Goal: Go to known website: Access a specific website the user already knows

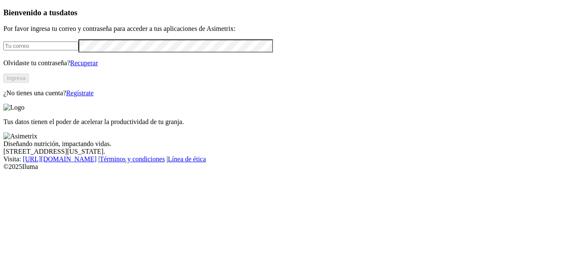
click at [52, 50] on input "email" at bounding box center [40, 46] width 75 height 9
type input "[PERSON_NAME][EMAIL_ADDRESS][PERSON_NAME][DOMAIN_NAME]"
click input "submit" at bounding box center [0, 0] width 0 height 0
